Goal: Information Seeking & Learning: Find specific fact

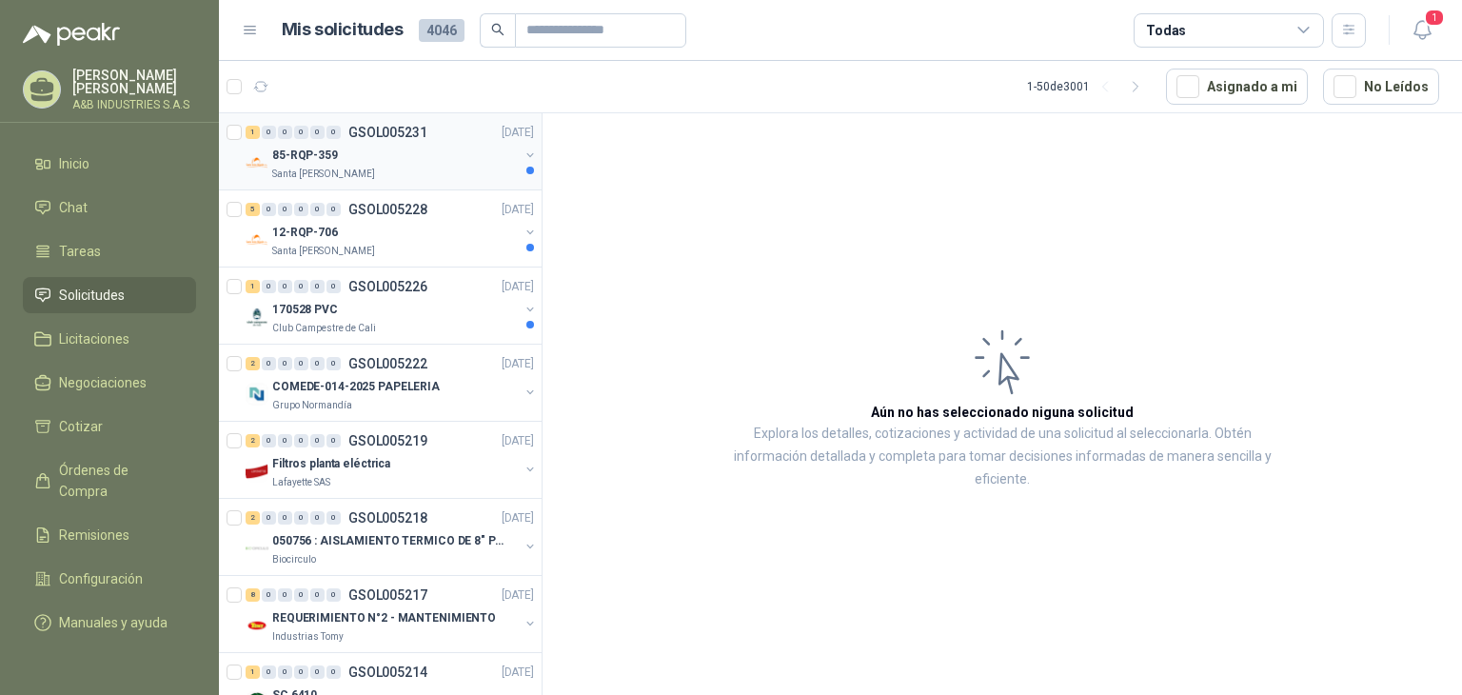
click at [323, 167] on p "Santa [PERSON_NAME]" at bounding box center [323, 174] width 103 height 15
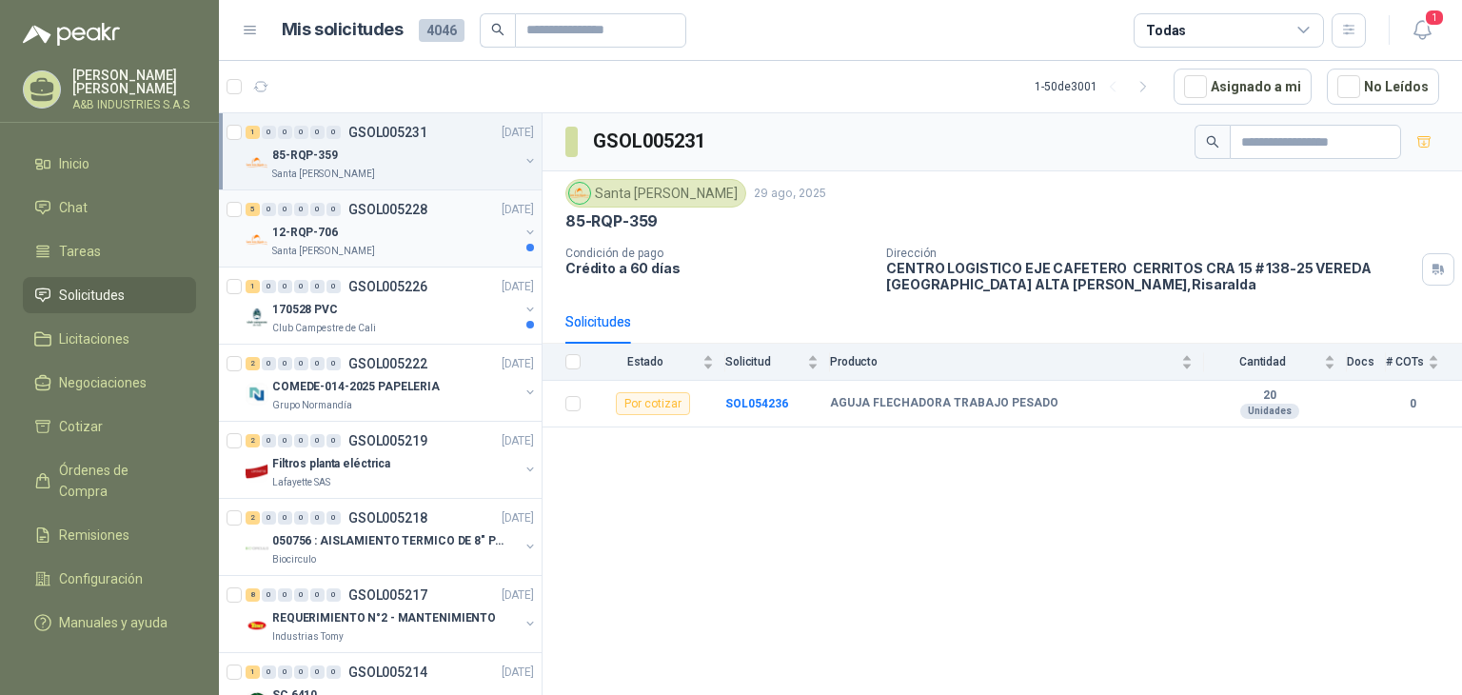
click at [421, 245] on div "Santa [PERSON_NAME]" at bounding box center [395, 251] width 246 height 15
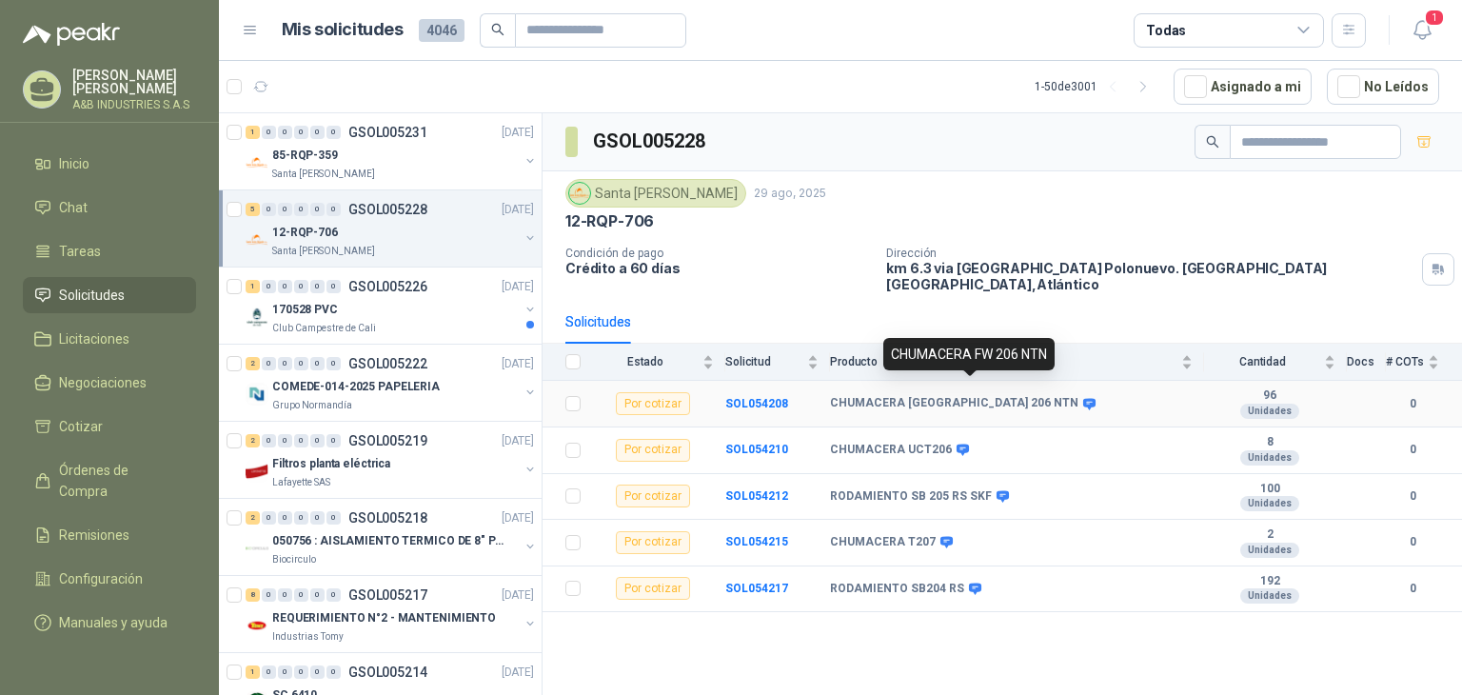
drag, startPoint x: 834, startPoint y: 383, endPoint x: 815, endPoint y: 392, distance: 20.4
click at [818, 392] on tr "Por cotizar SOL054208 CHUMACERA FL 206 NTN 96 Unidades 0" at bounding box center [1001, 404] width 919 height 47
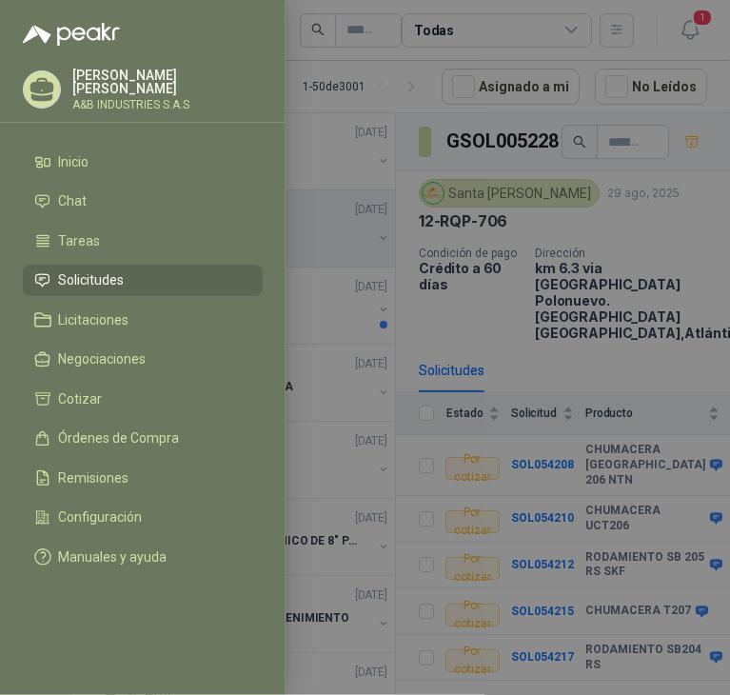
click at [555, 280] on div at bounding box center [365, 347] width 730 height 695
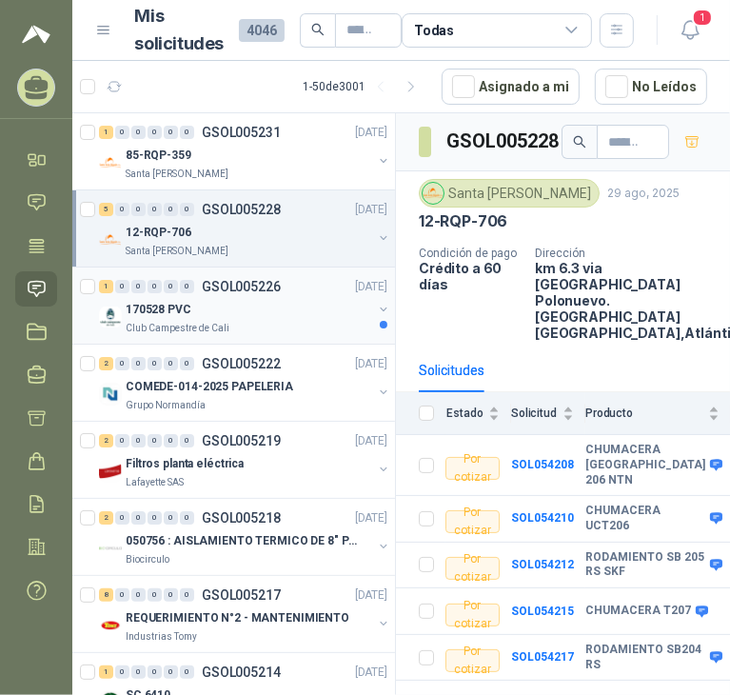
click at [235, 316] on div "170528 PVC" at bounding box center [249, 309] width 246 height 23
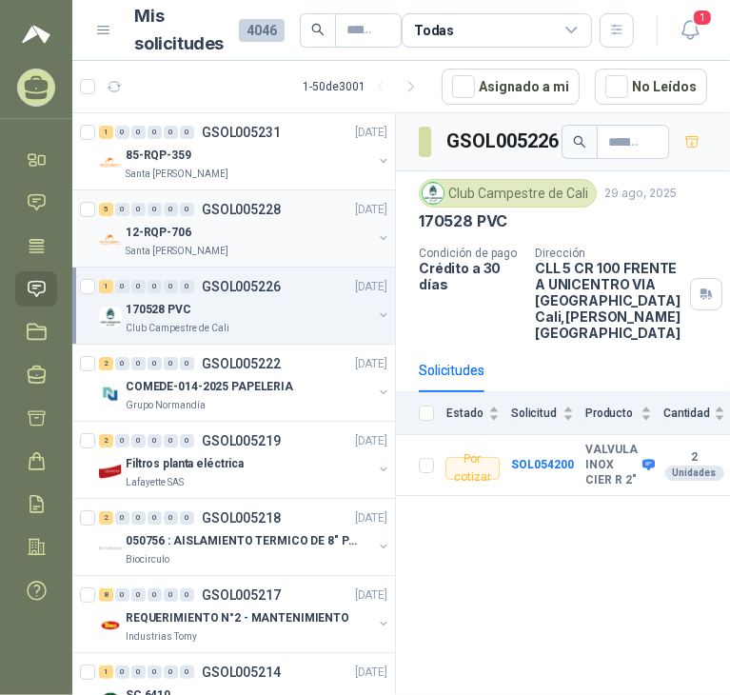
click at [245, 228] on div "12-RQP-706" at bounding box center [249, 232] width 246 height 23
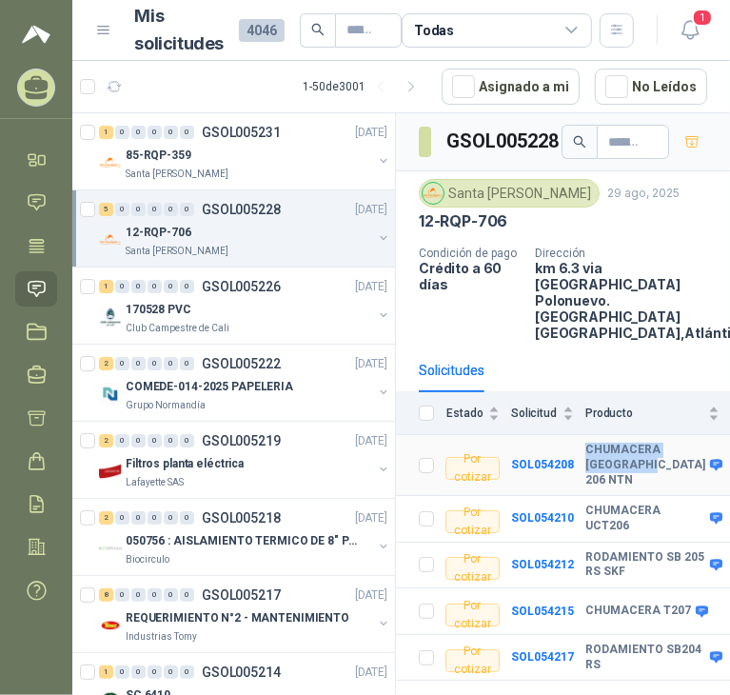
drag, startPoint x: 580, startPoint y: 415, endPoint x: 638, endPoint y: 435, distance: 61.4
click at [638, 435] on tr "Por cotizar SOL054208 CHUMACERA FL 206 NTN 96 Unidades 0" at bounding box center [652, 465] width 513 height 61
drag, startPoint x: 624, startPoint y: 481, endPoint x: 579, endPoint y: 464, distance: 48.5
click at [585, 503] on b "CHUMACERA UCT206" at bounding box center [645, 517] width 120 height 29
copy b "CHUMACERA UCT206"
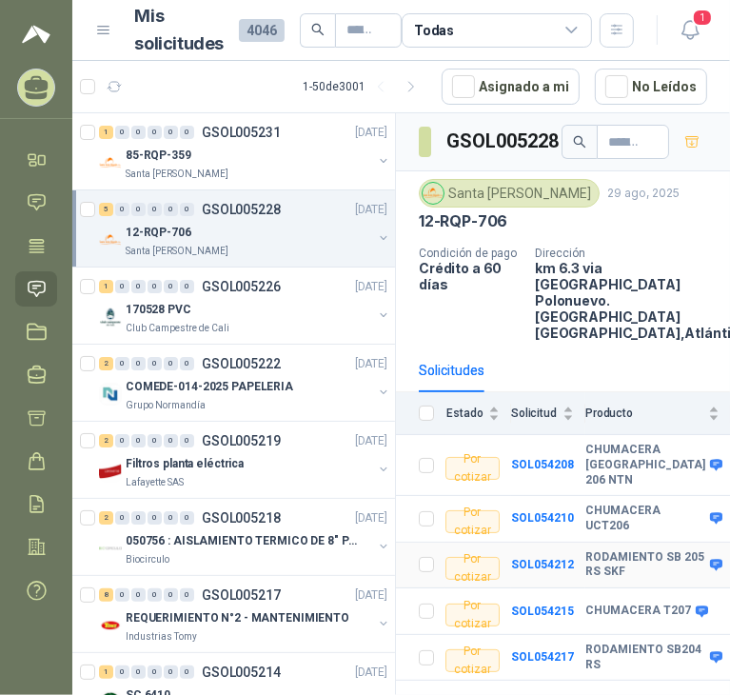
drag, startPoint x: 604, startPoint y: 529, endPoint x: 578, endPoint y: 512, distance: 31.7
click at [578, 542] on tr "Por cotizar SOL054212 RODAMIENTO SB 205 RS SKF 100 Unidades 0" at bounding box center [652, 565] width 513 height 47
drag, startPoint x: 601, startPoint y: 534, endPoint x: 582, endPoint y: 508, distance: 32.0
click at [585, 550] on b "RODAMIENTO SB 205 RS SKF" at bounding box center [645, 564] width 120 height 29
copy b "RODAMIENTO SB 205 RS SKF"
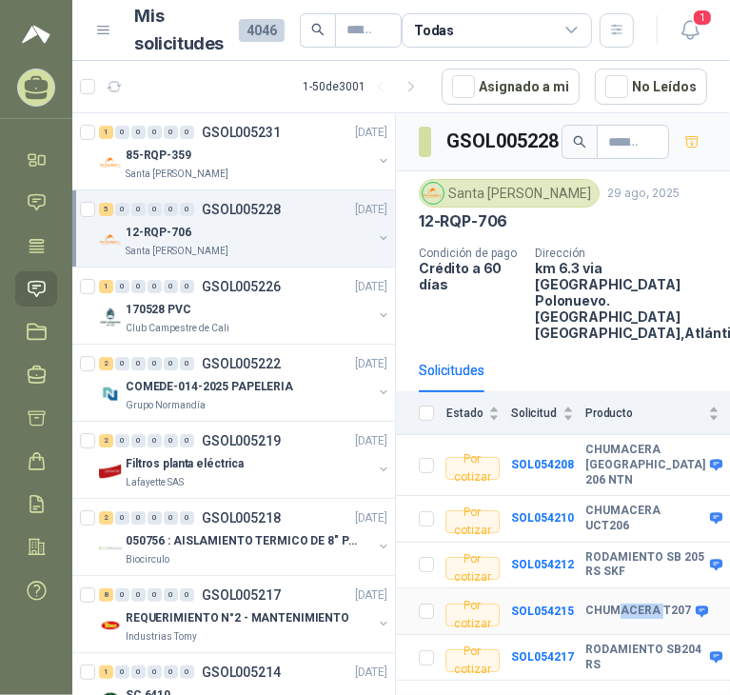
drag, startPoint x: 613, startPoint y: 576, endPoint x: 579, endPoint y: 579, distance: 34.4
click at [585, 603] on b "CHUMACERA T207" at bounding box center [638, 610] width 106 height 15
click at [604, 603] on b "CHUMACERA T207" at bounding box center [638, 610] width 106 height 15
drag, startPoint x: 605, startPoint y: 587, endPoint x: 578, endPoint y: 572, distance: 31.5
click at [578, 588] on tr "Por cotizar SOL054215 CHUMACERA T207 2 Unidades 0" at bounding box center [652, 611] width 513 height 47
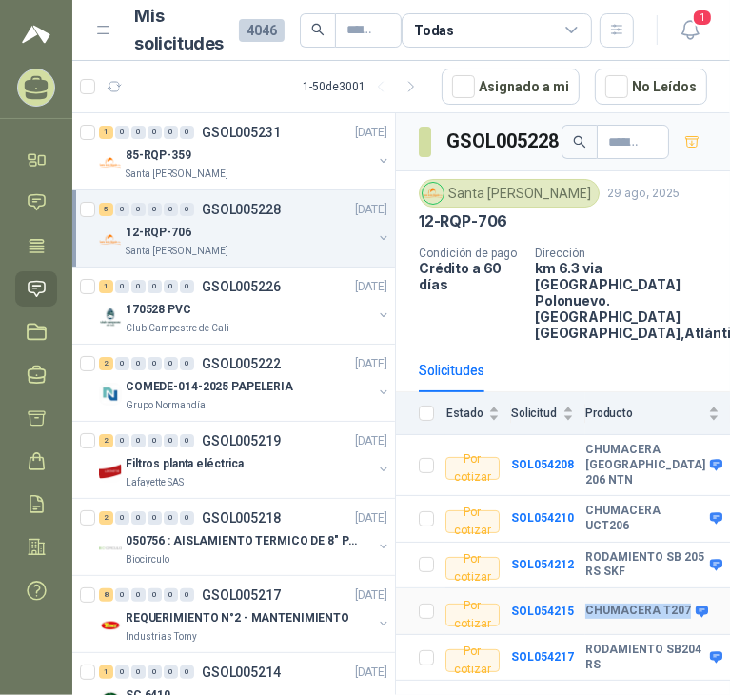
copy tr "CHUMACERA T207"
click at [598, 642] on b "RODAMIENTO SB204 RS" at bounding box center [645, 656] width 120 height 29
copy div "RODAMIENTO SB204 RS"
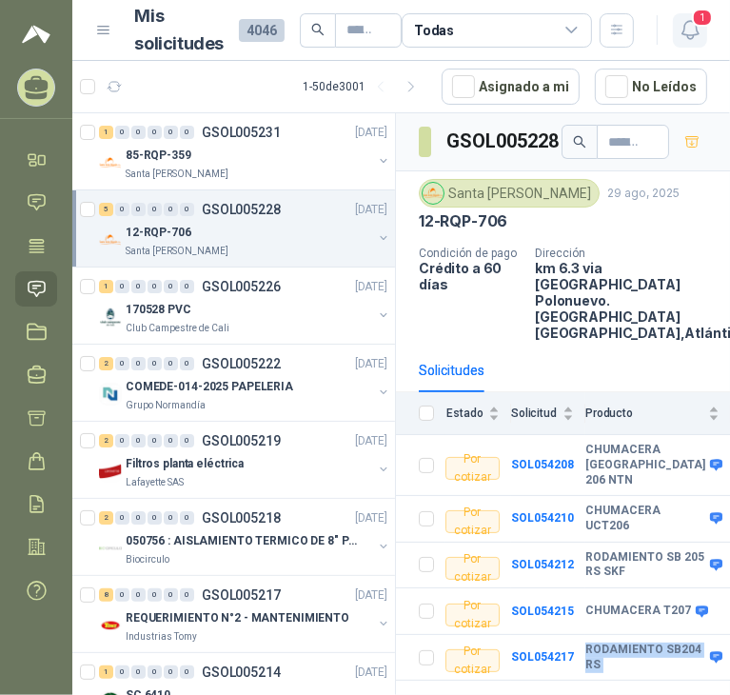
click at [679, 22] on icon "button" at bounding box center [690, 30] width 24 height 24
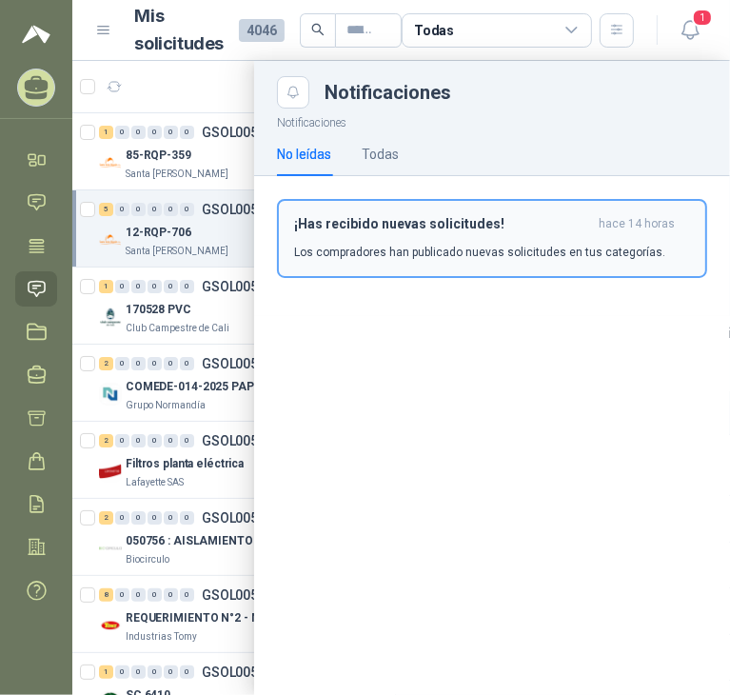
click at [289, 241] on button "¡Has recibido nuevas solicitudes! hace 14 horas Los compradores han publicado n…" at bounding box center [492, 238] width 430 height 79
